Goal: Find specific page/section: Find specific page/section

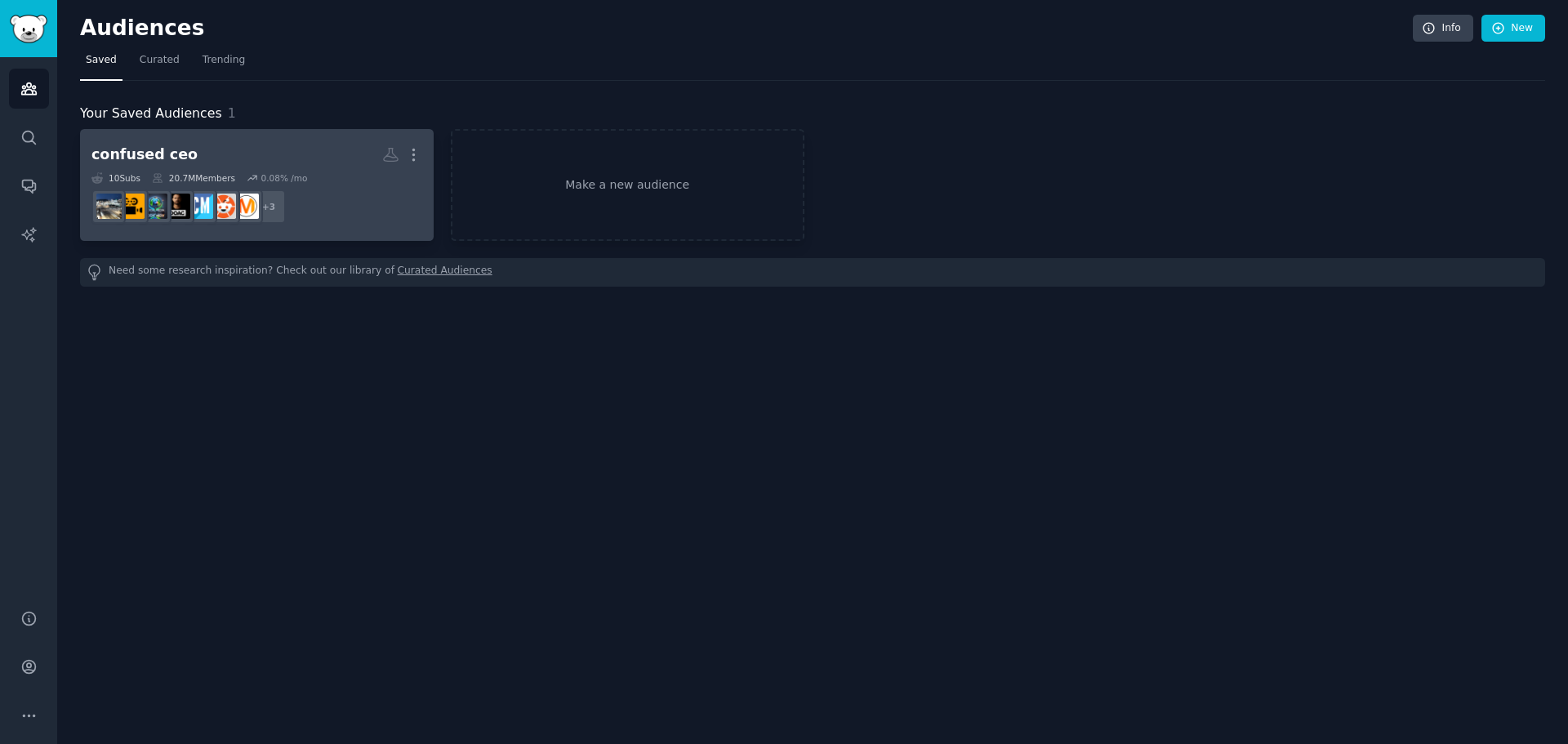
click at [244, 148] on h2 "confused ceo More" at bounding box center [257, 154] width 331 height 28
